Goal: Task Accomplishment & Management: Use online tool/utility

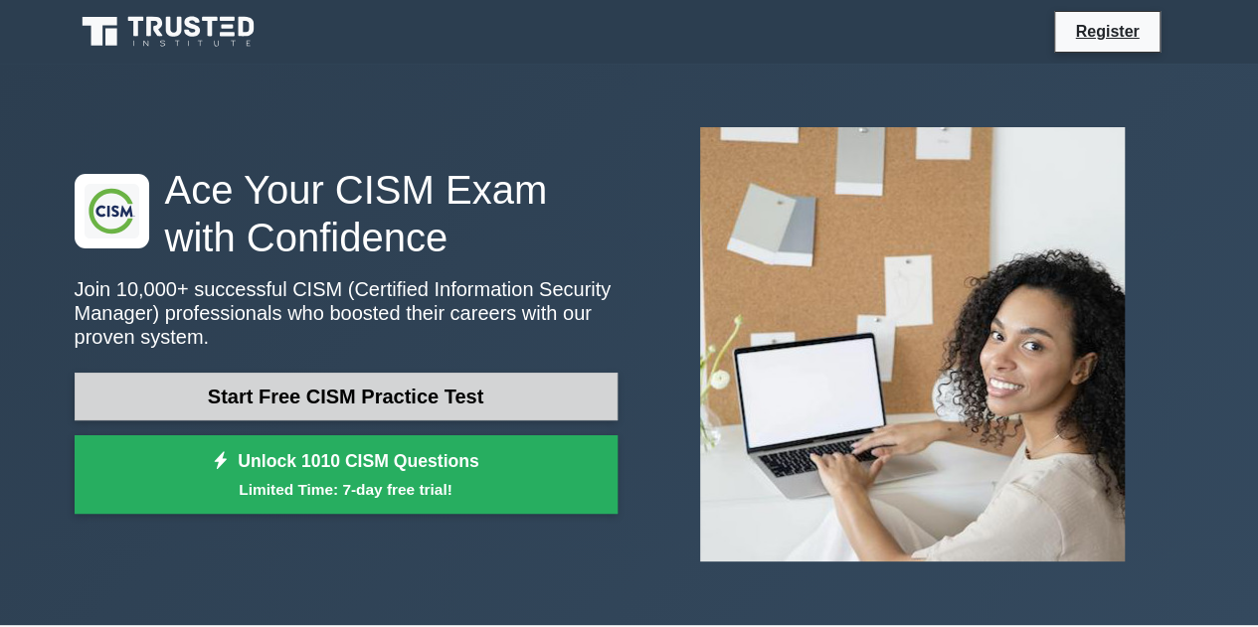
click at [408, 389] on link "Start Free CISM Practice Test" at bounding box center [346, 397] width 543 height 48
